Goal: Transaction & Acquisition: Purchase product/service

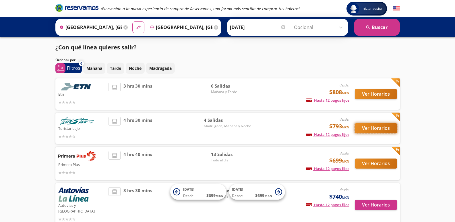
click at [373, 125] on button "Ver Horarios" at bounding box center [376, 128] width 42 height 10
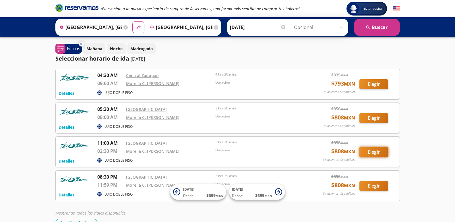
click at [369, 153] on button "Elegir" at bounding box center [374, 152] width 29 height 10
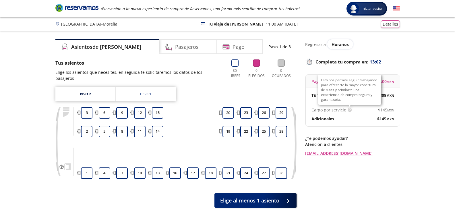
click at [348, 111] on img at bounding box center [350, 110] width 4 height 4
click at [420, 121] on div "Group 9 Created with Sketch. Elige tus asientos [GEOGRAPHIC_DATA] - Morelia Ini…" at bounding box center [227, 132] width 455 height 265
click at [85, 88] on link "Piso 2" at bounding box center [85, 94] width 60 height 14
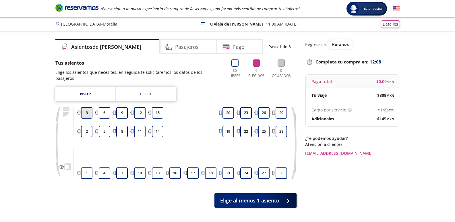
click at [86, 107] on button "3" at bounding box center [86, 112] width 11 height 11
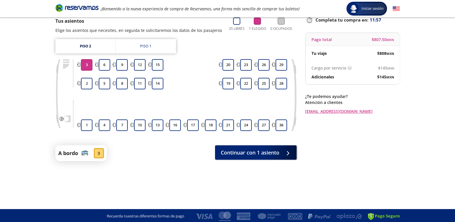
scroll to position [43, 0]
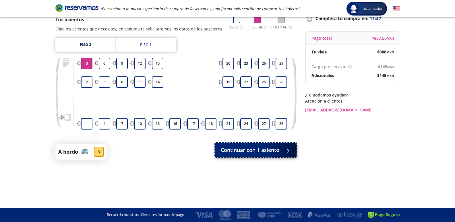
click at [271, 153] on span "Continuar con 1 asiento" at bounding box center [250, 150] width 59 height 8
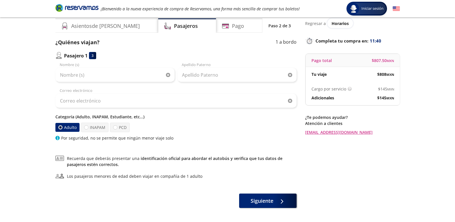
scroll to position [44, 0]
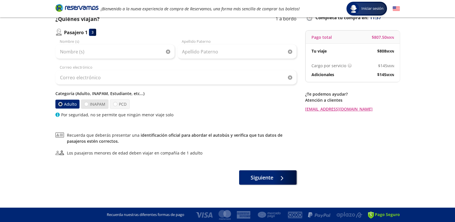
click at [92, 102] on label "INAPAM" at bounding box center [95, 103] width 28 height 9
click at [88, 102] on input "INAPAM" at bounding box center [86, 104] width 4 height 4
radio input "true"
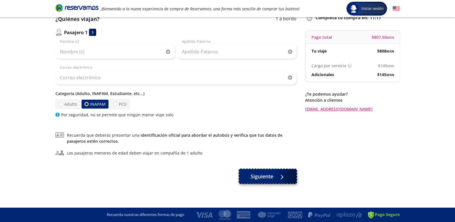
click at [274, 179] on button "Siguiente" at bounding box center [267, 176] width 57 height 14
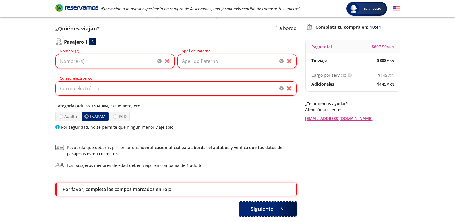
scroll to position [66, 0]
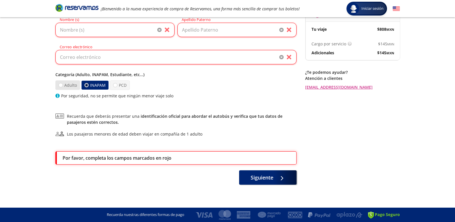
click at [64, 87] on label "Adulto" at bounding box center [67, 84] width 25 height 9
click at [62, 87] on input "Adulto" at bounding box center [61, 85] width 4 height 4
radio input "true"
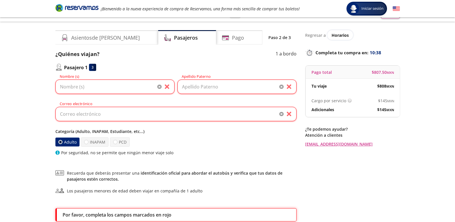
scroll to position [9, 0]
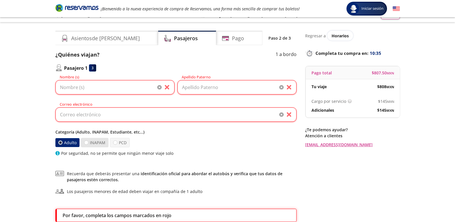
click at [87, 144] on label "INAPAM" at bounding box center [95, 142] width 28 height 9
click at [87, 144] on input "INAPAM" at bounding box center [86, 143] width 4 height 4
radio input "true"
radio input "false"
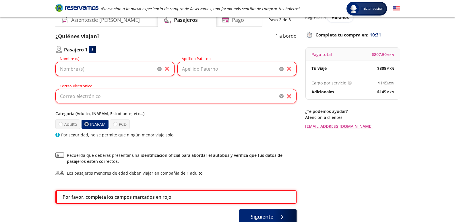
scroll to position [37, 0]
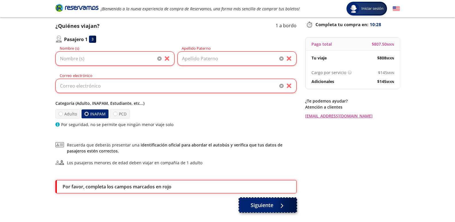
click at [273, 207] on span "Siguiente" at bounding box center [262, 205] width 23 height 8
click at [124, 184] on p "Por favor, completa los campos marcados en rojo" at bounding box center [117, 186] width 109 height 7
click at [81, 55] on input "Nombre (s)" at bounding box center [114, 58] width 119 height 14
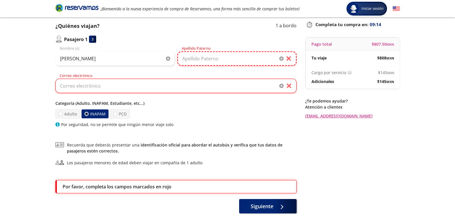
click at [185, 63] on input "Apellido Paterno" at bounding box center [237, 58] width 119 height 14
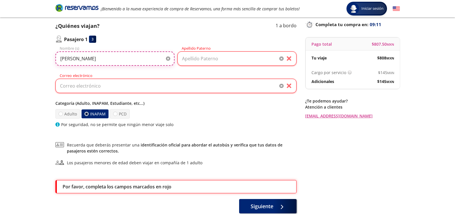
click at [98, 59] on input "[PERSON_NAME]" at bounding box center [114, 58] width 119 height 14
type input "a"
type input "[PERSON_NAME]"
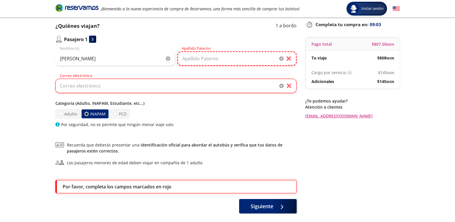
click at [189, 58] on input "Apellido Paterno" at bounding box center [237, 58] width 119 height 14
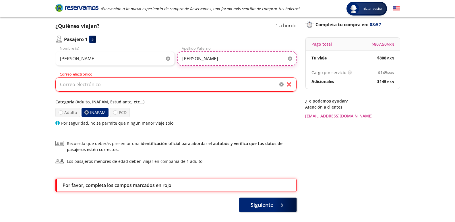
type input "[PERSON_NAME]"
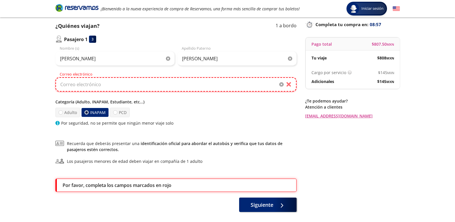
click at [127, 86] on input "Correo electrónico" at bounding box center [175, 84] width 241 height 14
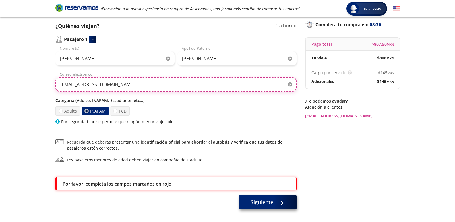
type input "[EMAIL_ADDRESS][DOMAIN_NAME]"
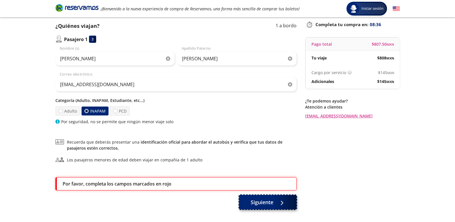
click at [271, 202] on span "Siguiente" at bounding box center [262, 203] width 23 height 8
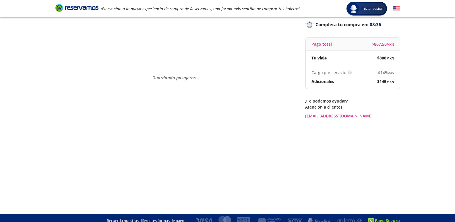
scroll to position [0, 0]
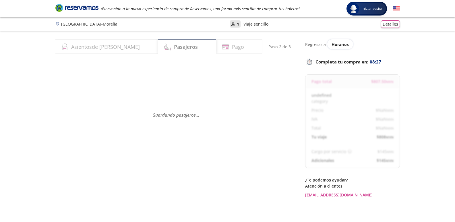
select select "MX"
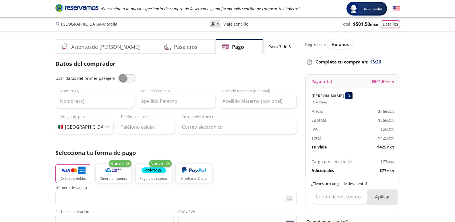
drag, startPoint x: 384, startPoint y: 187, endPoint x: 373, endPoint y: 199, distance: 16.1
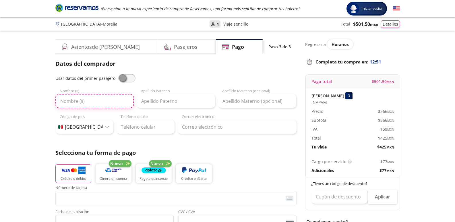
click at [72, 101] on input "Nombre (s)" at bounding box center [94, 101] width 78 height 14
type input "[PERSON_NAME]"
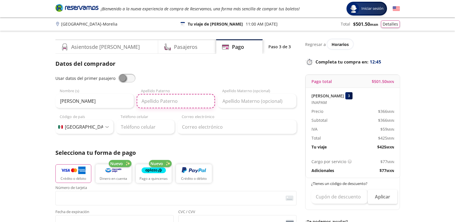
click at [156, 99] on input "Apellido Paterno" at bounding box center [176, 101] width 78 height 14
type input "[PERSON_NAME]"
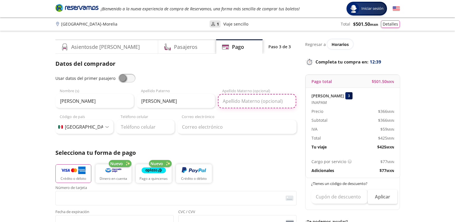
click at [229, 100] on input "Apellido Materno (opcional)" at bounding box center [257, 101] width 78 height 14
type input "[PERSON_NAME]"
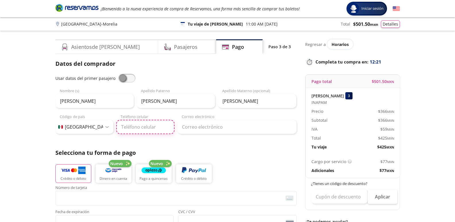
click at [126, 128] on input "Teléfono celular" at bounding box center [145, 127] width 58 height 14
type input "33 3947 2169"
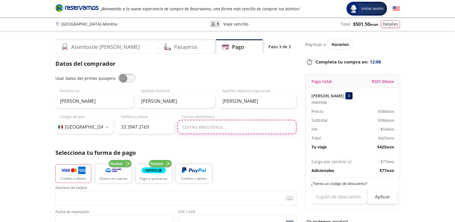
click at [186, 127] on input "Correo electrónico" at bounding box center [237, 127] width 119 height 14
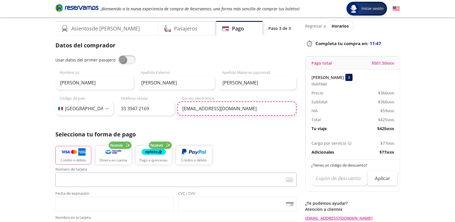
scroll to position [29, 0]
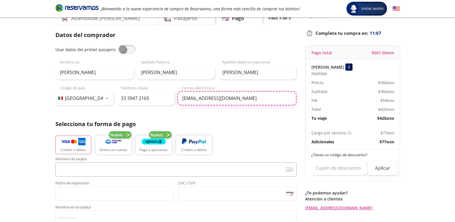
type input "[EMAIL_ADDRESS][DOMAIN_NAME]"
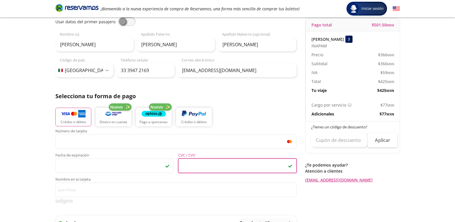
scroll to position [86, 0]
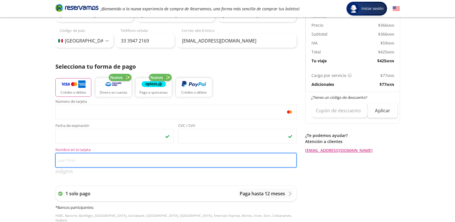
click at [106, 160] on input "Nombre en la tarjeta" at bounding box center [175, 160] width 241 height 14
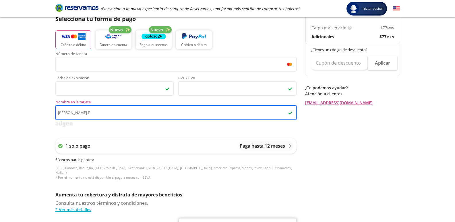
scroll to position [77, 0]
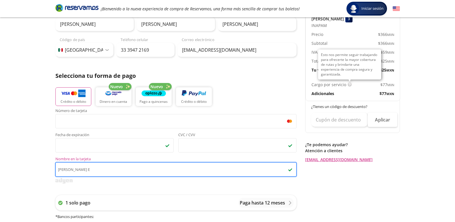
type input "[PERSON_NAME] E"
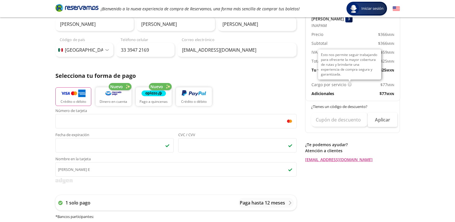
click at [348, 85] on img at bounding box center [350, 84] width 4 height 4
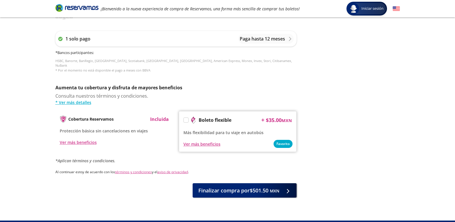
scroll to position [249, 0]
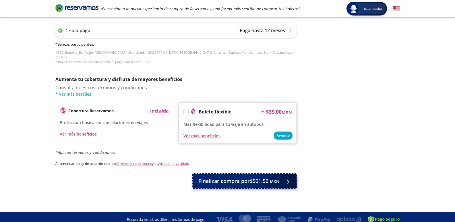
click at [242, 177] on span "Finalizar compra por $501.50 MXN" at bounding box center [239, 181] width 81 height 8
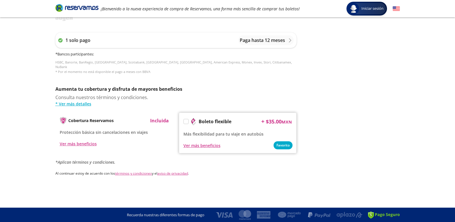
scroll to position [0, 0]
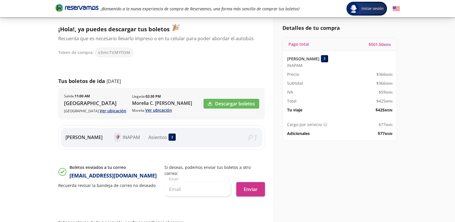
scroll to position [28, 0]
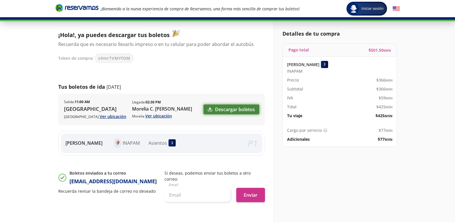
click at [227, 110] on link "Descargar boletos" at bounding box center [232, 110] width 56 height 10
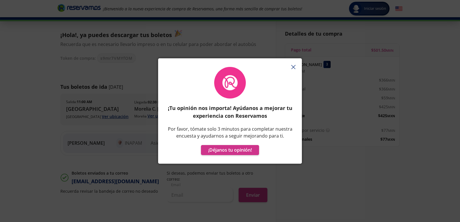
click at [294, 68] on line "button" at bounding box center [293, 67] width 4 height 4
